Goal: Register for event/course

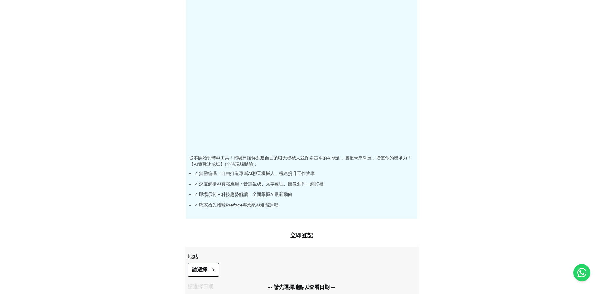
scroll to position [64, 0]
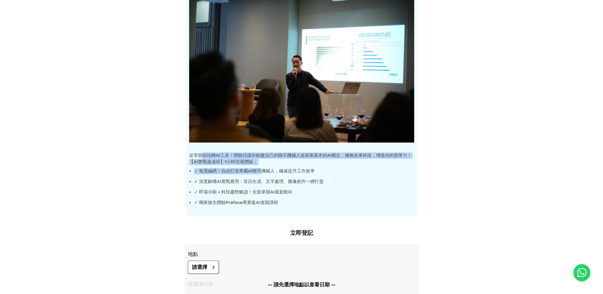
drag, startPoint x: 201, startPoint y: 155, endPoint x: 259, endPoint y: 172, distance: 59.9
click at [259, 172] on div "從零開始玩轉AI工具！體驗日讓你創建自己的聊天機械人並探索基本的AI概念，擁抱未來科技，增值你的競爭力！ 【AI實戰速成班】1小時現場體驗： ✓ 無需編碼！自…" at bounding box center [302, 101] width 232 height 230
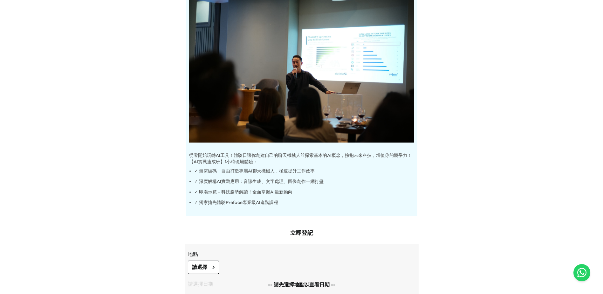
drag, startPoint x: 259, startPoint y: 172, endPoint x: 259, endPoint y: 179, distance: 6.7
click at [259, 179] on p "✓ 深度解構AI實戰應用：音訊生成、文字處理、圖像創作一網打盡" at bounding box center [304, 181] width 220 height 6
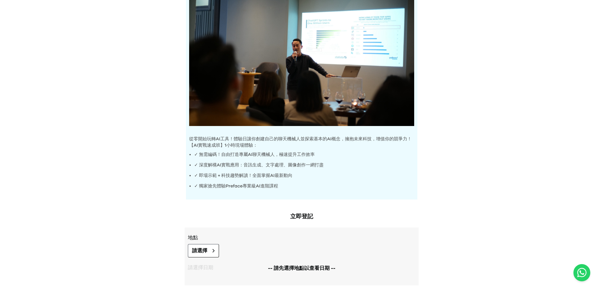
scroll to position [95, 0]
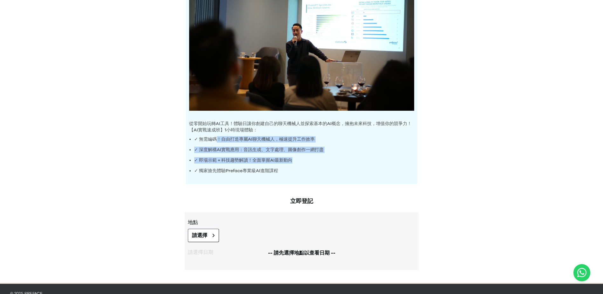
drag, startPoint x: 217, startPoint y: 140, endPoint x: 297, endPoint y: 157, distance: 81.6
click at [297, 157] on ul "✓ 無需編碼！自由打造專屬AI聊天機械人，極速提升工作效率 ✓ 深度解構AI實戰應用：音訊生成、文字處理、圖像創作一網打盡 ✓ 即場示範 + 科技趨勢解讀！全…" at bounding box center [301, 155] width 225 height 38
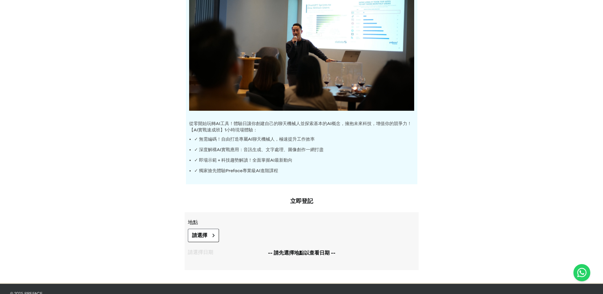
drag, startPoint x: 297, startPoint y: 157, endPoint x: 272, endPoint y: 167, distance: 26.8
click at [272, 168] on p "✓ 獨家搶先體驗Preface專業級AI進階課程" at bounding box center [304, 171] width 220 height 6
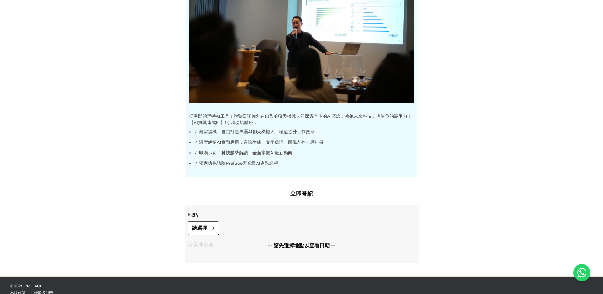
scroll to position [109, 0]
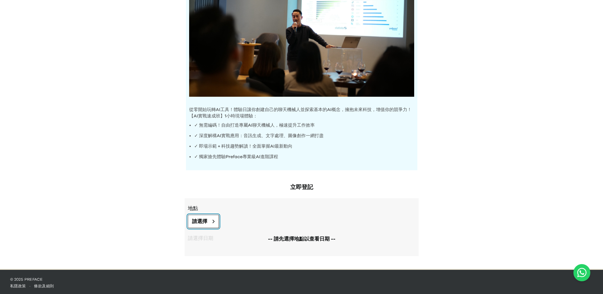
click at [211, 219] on button "請選擇" at bounding box center [203, 221] width 31 height 13
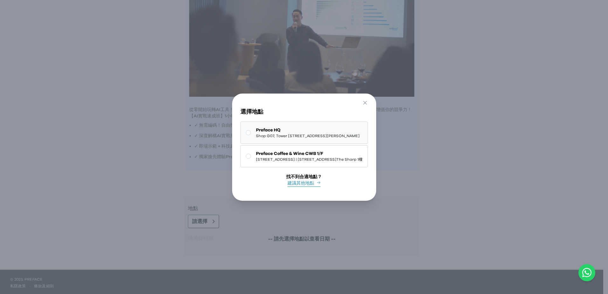
click at [249, 136] on button "Preface HQ Shop [GEOGRAPHIC_DATA][STREET_ADDRESS] | [STREET_ADDRESS][PERSON_NAM…" at bounding box center [304, 132] width 128 height 22
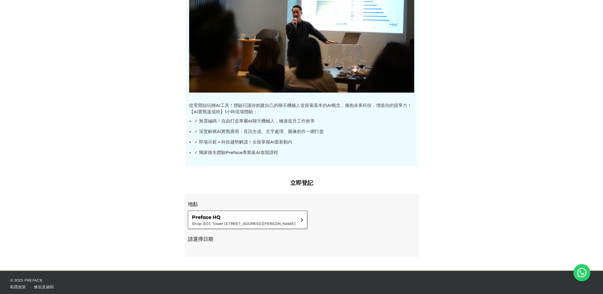
scroll to position [114, 0]
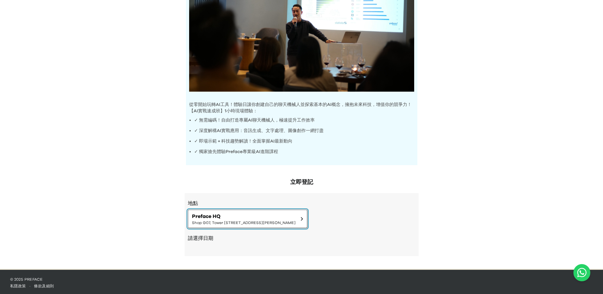
click at [222, 223] on span "Shop G07, Tower [STREET_ADDRESS][PERSON_NAME]" at bounding box center [244, 222] width 104 height 5
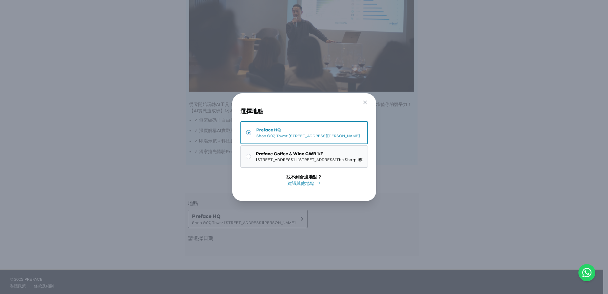
click at [240, 163] on button "Preface Coffee & Wine CWB 1/F 1/F, The Sharp, [STREET_ADDRESS]The Sharp 1樓" at bounding box center [304, 156] width 128 height 22
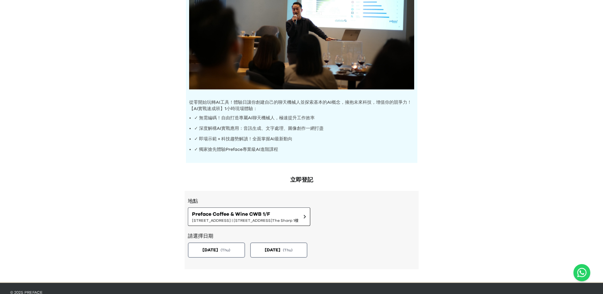
scroll to position [130, 0]
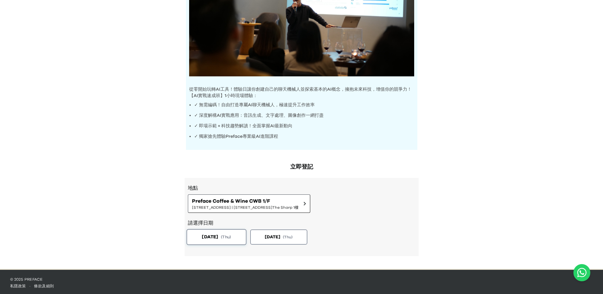
click at [233, 240] on button "[DATE] ( Thu )" at bounding box center [216, 237] width 60 height 16
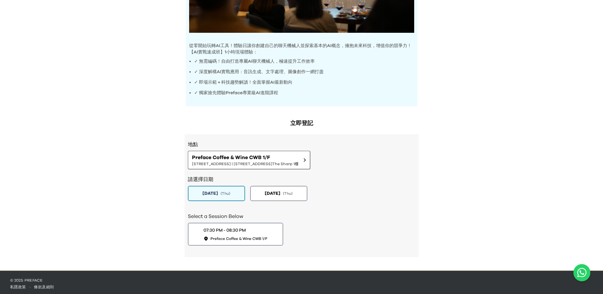
scroll to position [174, 0]
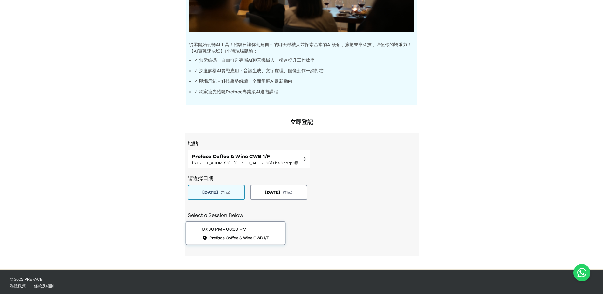
click at [259, 242] on button "07:30 PM - 08:30 PM Preface Coffee & Wine CWB 1/F" at bounding box center [235, 233] width 100 height 24
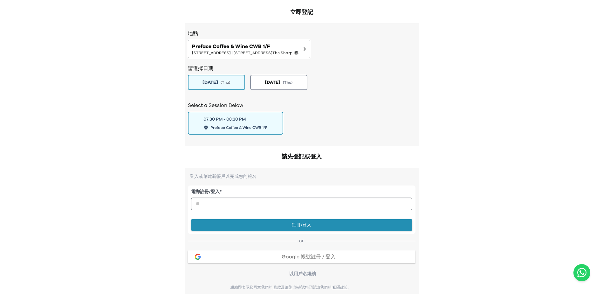
scroll to position [301, 0]
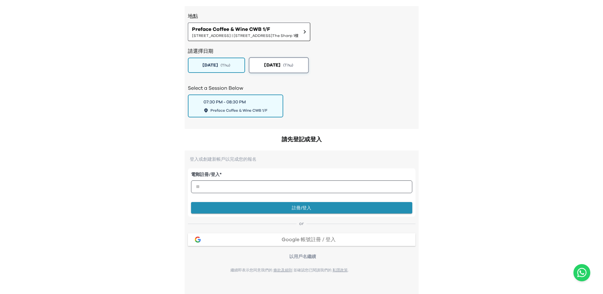
click at [278, 65] on span "[DATE]" at bounding box center [272, 65] width 16 height 7
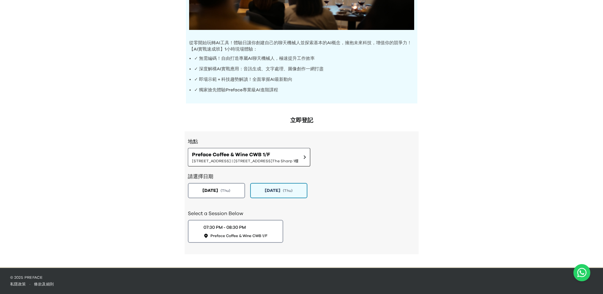
scroll to position [174, 0]
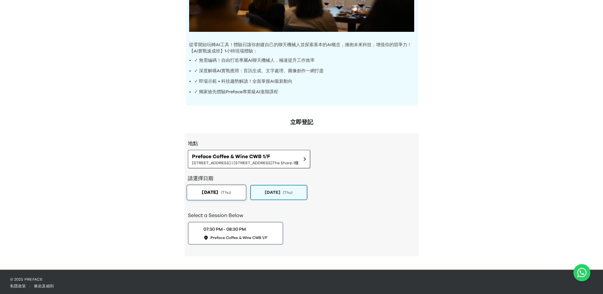
click at [211, 195] on button "[DATE] ( Thu )" at bounding box center [216, 192] width 60 height 16
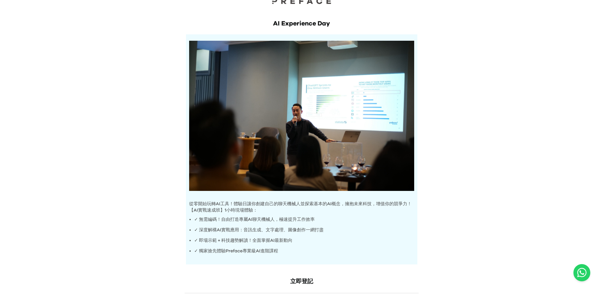
scroll to position [0, 0]
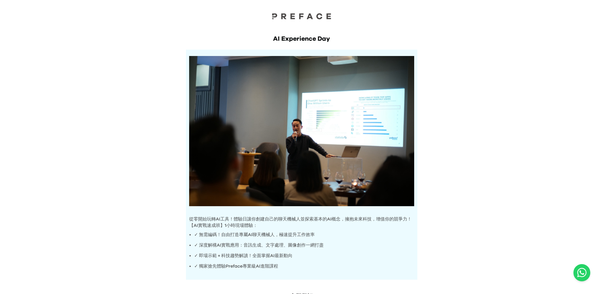
click at [275, 38] on h1 "AI Experience Day" at bounding box center [302, 38] width 232 height 9
click at [273, 38] on h1 "AI Experience Day" at bounding box center [302, 38] width 232 height 9
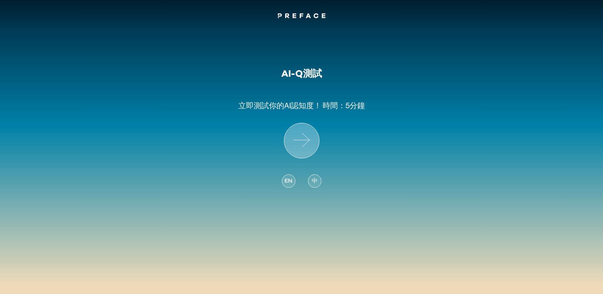
click at [300, 138] on icon at bounding box center [301, 140] width 35 height 35
